Goal: Transaction & Acquisition: Purchase product/service

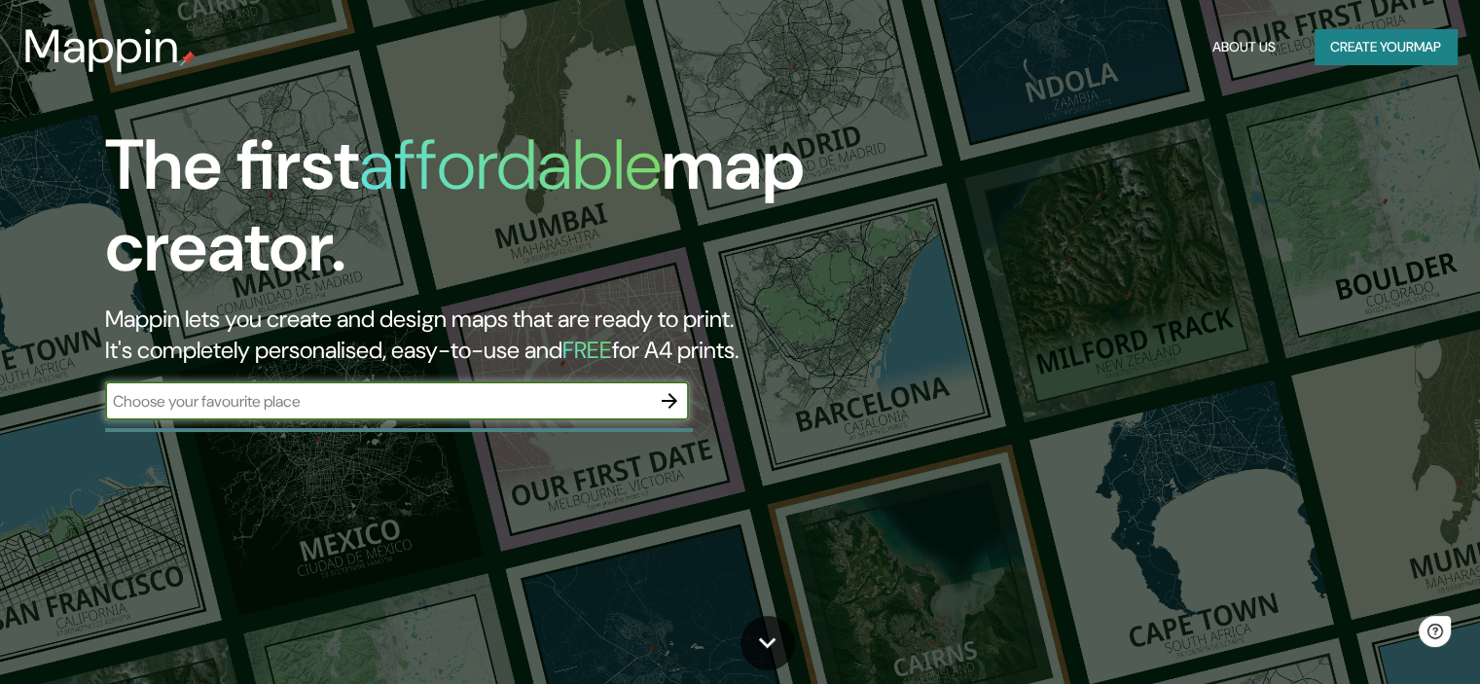
click at [490, 409] on input "text" at bounding box center [377, 401] width 545 height 22
type input "ciudad empresarial"
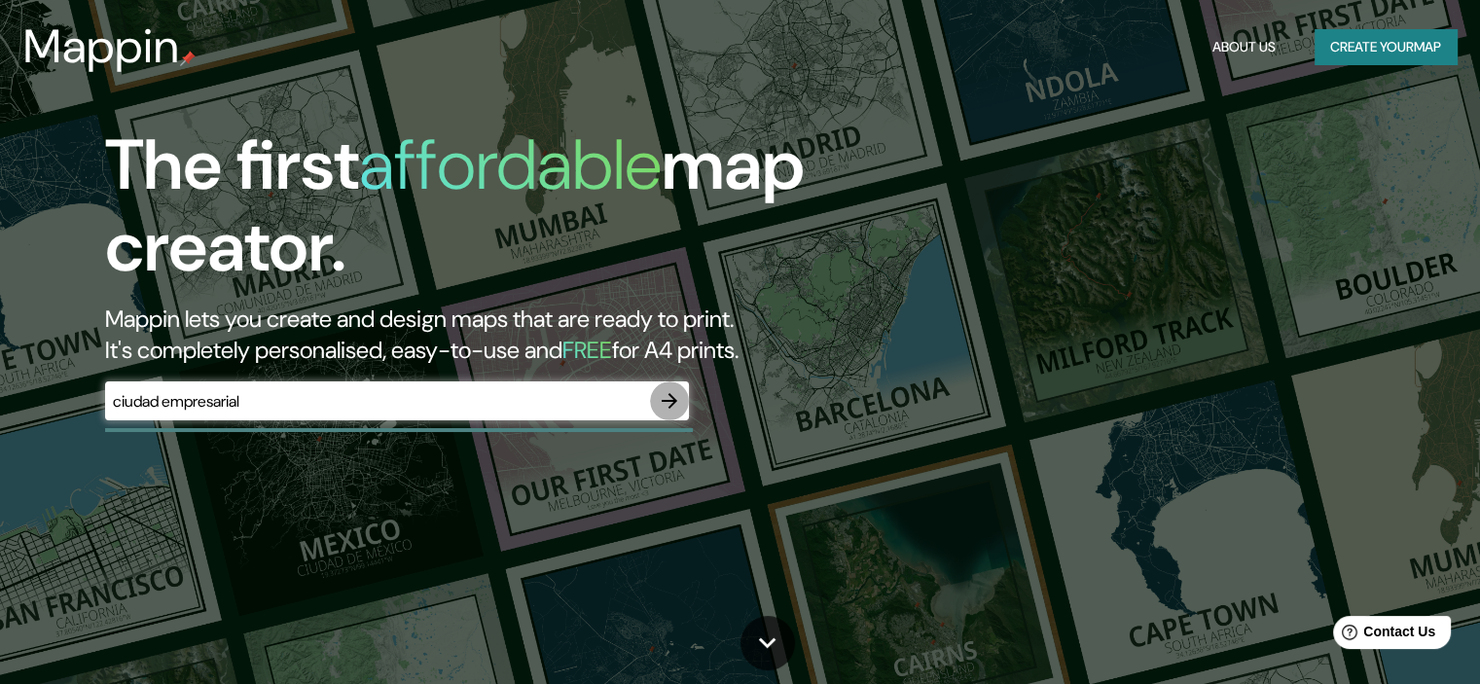
click at [667, 398] on icon "button" at bounding box center [669, 400] width 23 height 23
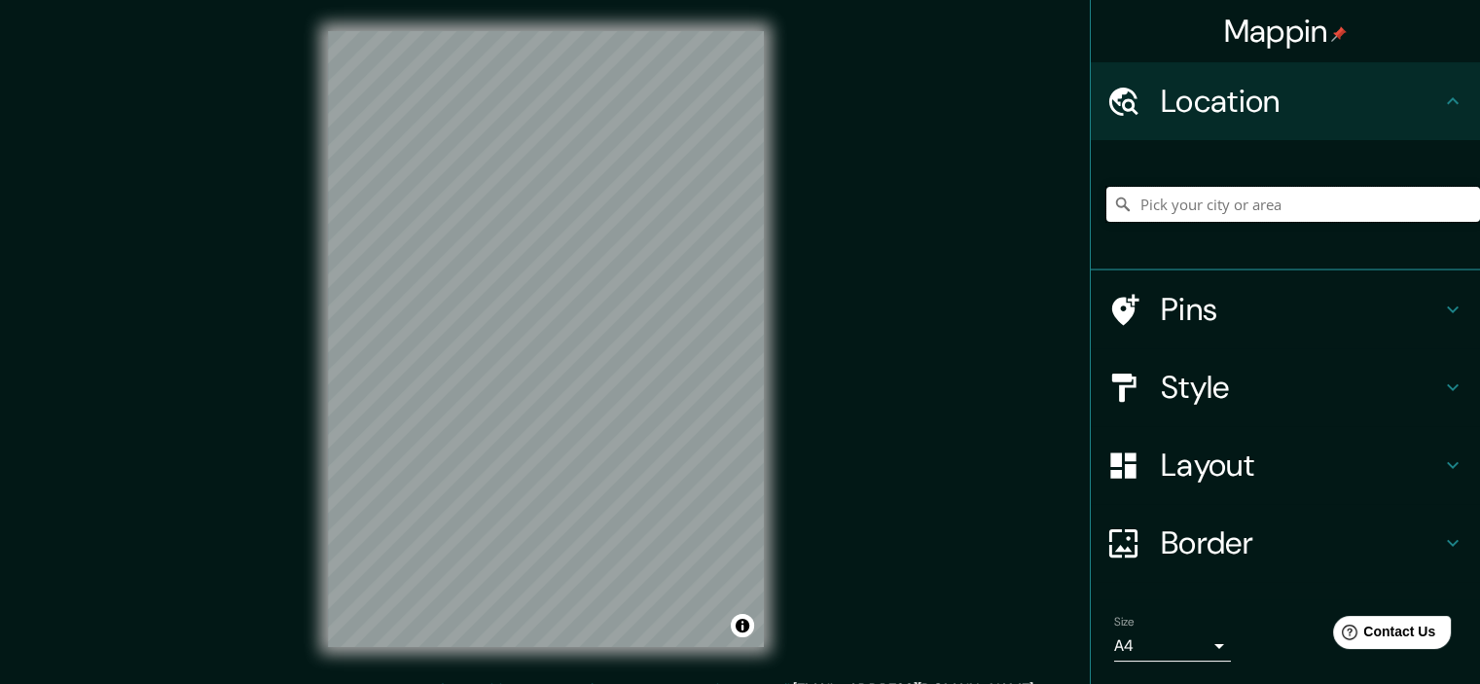
click at [1223, 196] on input "Pick your city or area" at bounding box center [1293, 204] width 374 height 35
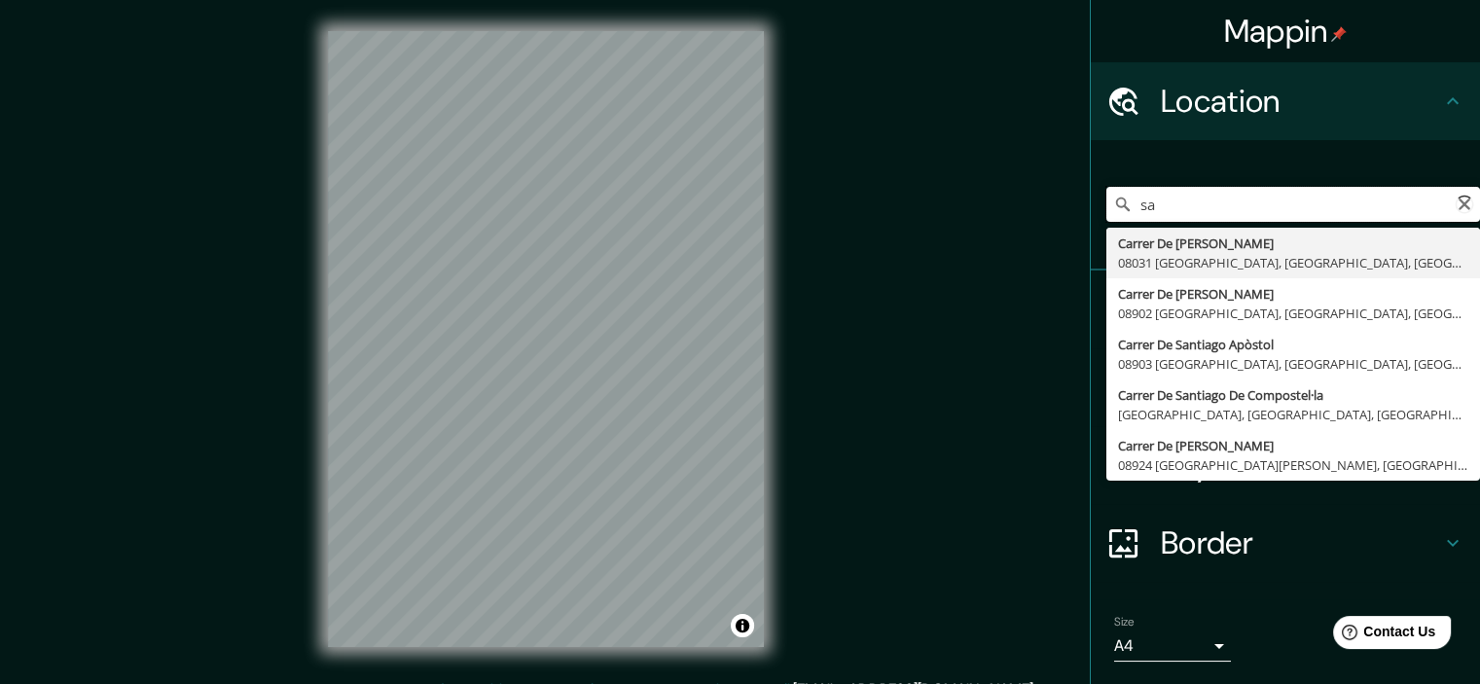
type input "s"
type input "c"
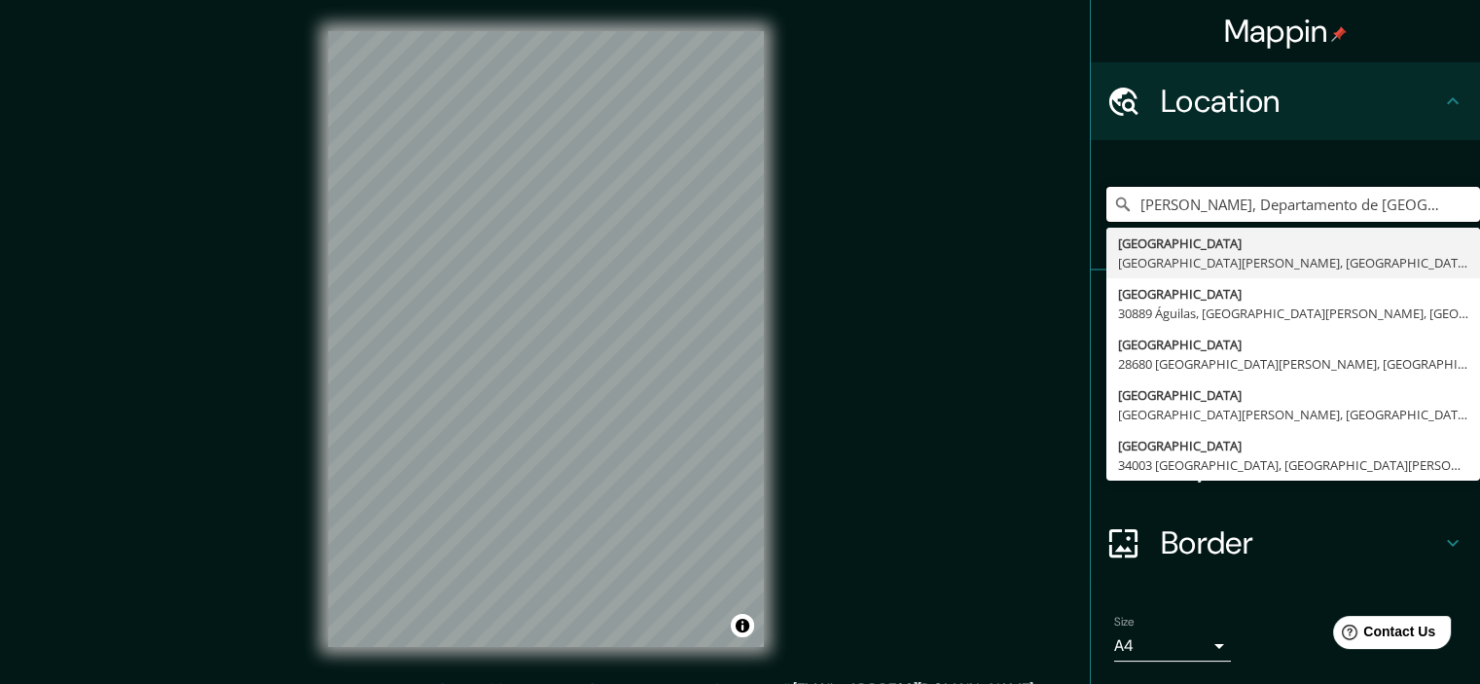
type input "[PERSON_NAME], Departamento de [GEOGRAPHIC_DATA], [GEOGRAPHIC_DATA]"
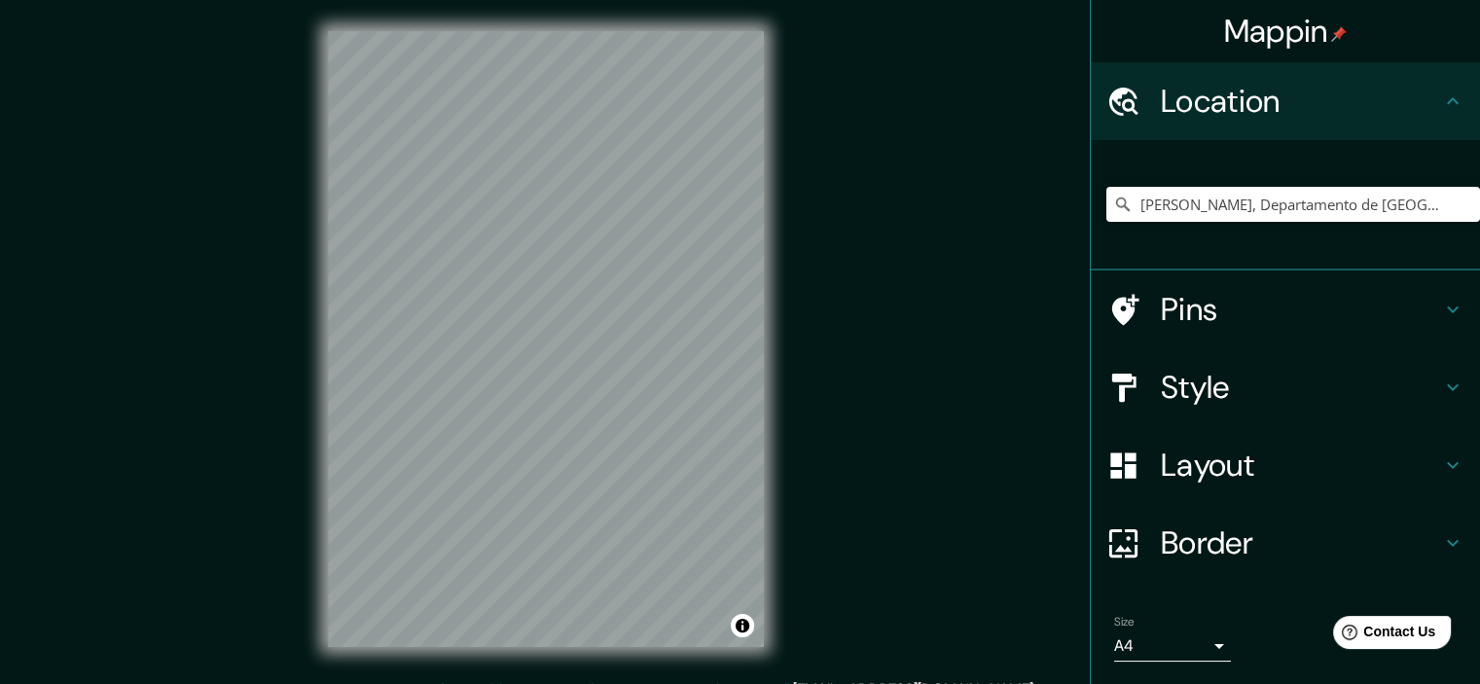
scroll to position [24, 0]
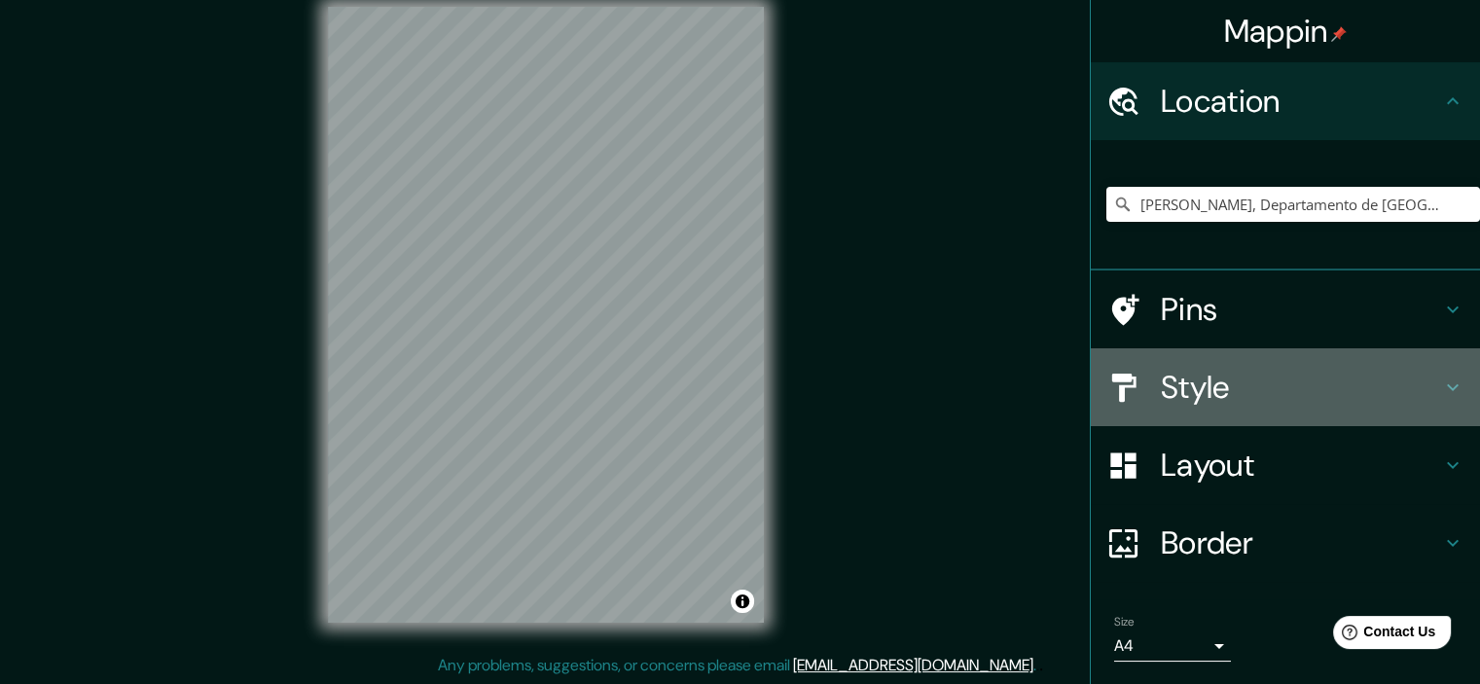
click at [1238, 374] on h4 "Style" at bounding box center [1301, 387] width 280 height 39
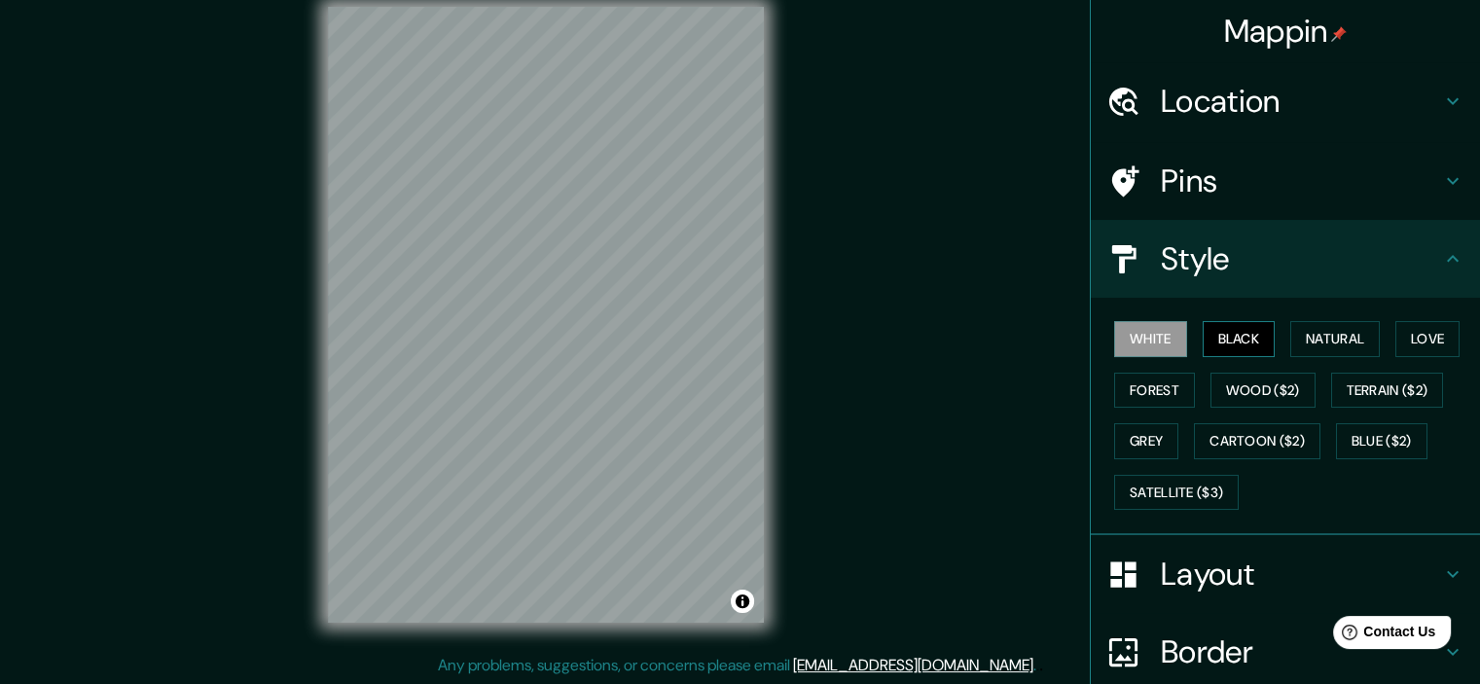
click at [1230, 331] on button "Black" at bounding box center [1238, 339] width 73 height 36
click at [1327, 332] on button "Natural" at bounding box center [1335, 339] width 90 height 36
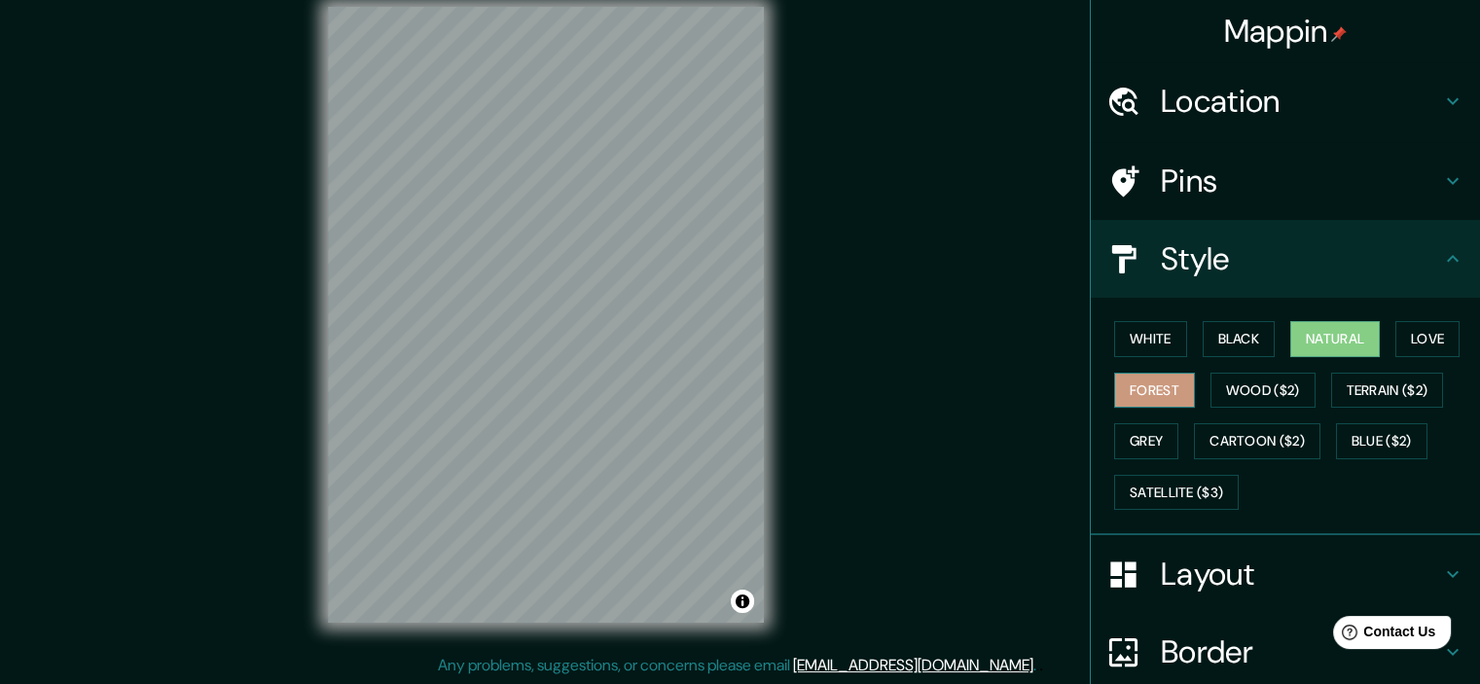
click at [1128, 395] on button "Forest" at bounding box center [1154, 391] width 81 height 36
click at [1396, 336] on button "Love" at bounding box center [1427, 339] width 64 height 36
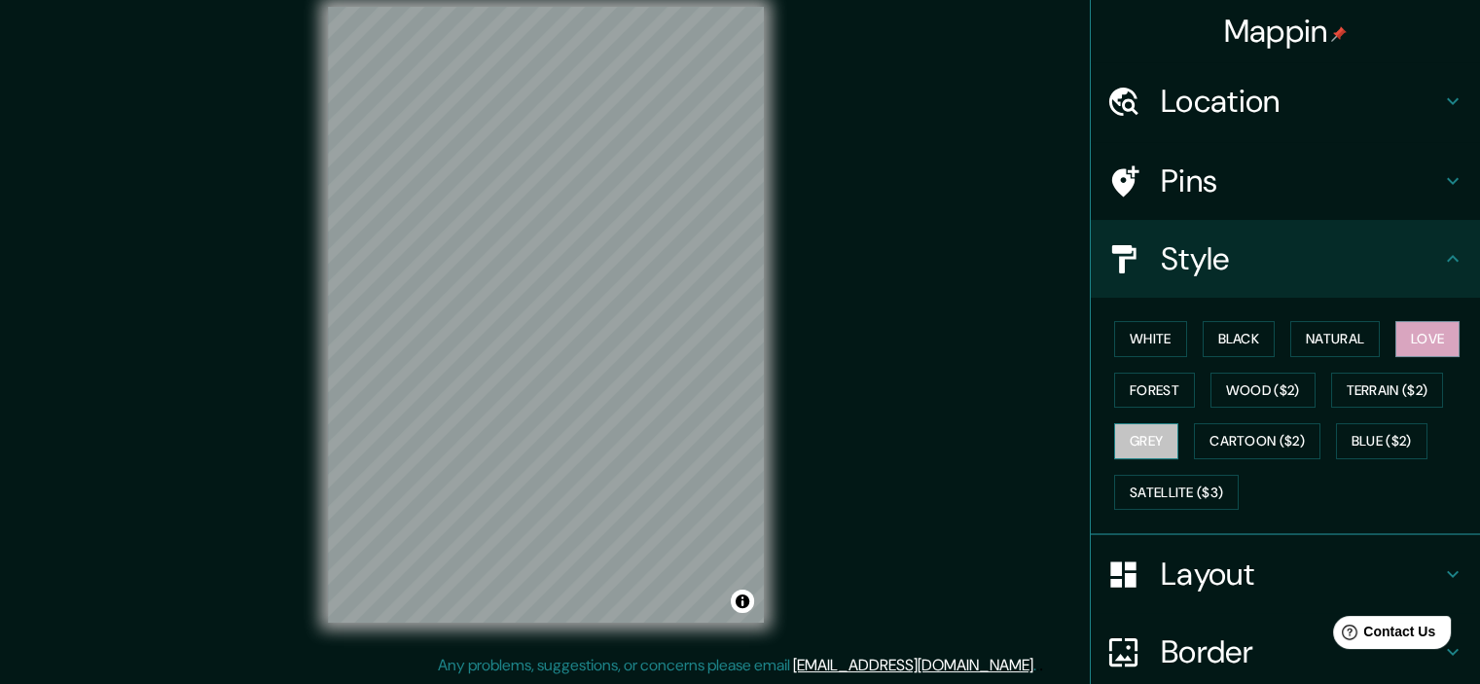
click at [1141, 429] on button "Grey" at bounding box center [1146, 441] width 64 height 36
click at [774, 295] on div "© Mapbox © OpenStreetMap Improve this map" at bounding box center [546, 315] width 498 height 678
